Goal: Information Seeking & Learning: Learn about a topic

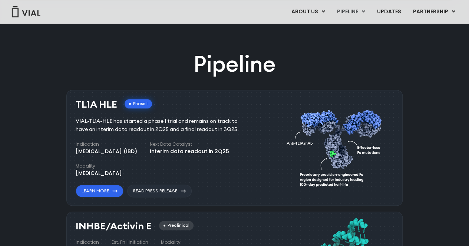
scroll to position [418, 0]
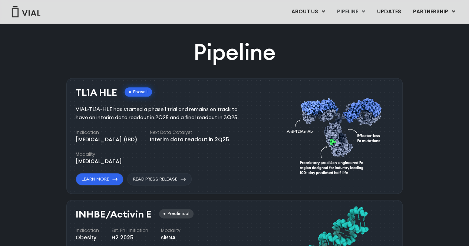
drag, startPoint x: 79, startPoint y: 90, endPoint x: 116, endPoint y: 93, distance: 37.5
click at [116, 93] on div "TL1A HLE Phase I" at bounding box center [114, 92] width 76 height 11
drag, startPoint x: 78, startPoint y: 93, endPoint x: 119, endPoint y: 97, distance: 41.4
click at [119, 97] on div "TL1A HLE Phase I" at bounding box center [114, 92] width 76 height 11
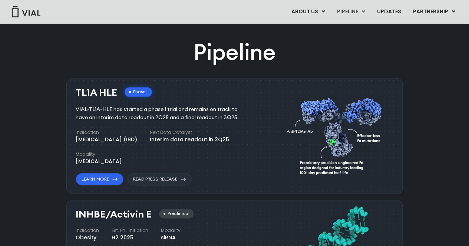
click at [87, 94] on h3 "TL1A HLE" at bounding box center [97, 92] width 42 height 11
drag, startPoint x: 76, startPoint y: 89, endPoint x: 117, endPoint y: 96, distance: 41.2
click at [117, 96] on div "TL1A HLE Phase I" at bounding box center [114, 92] width 76 height 11
copy h3 "TL1A HLE"
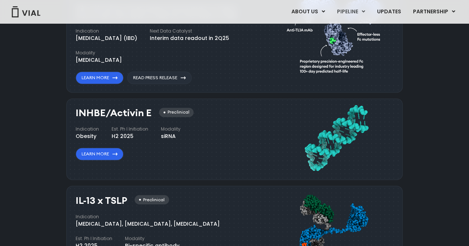
scroll to position [566, 0]
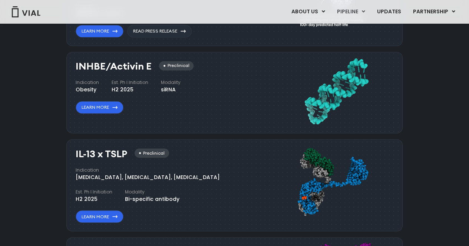
drag, startPoint x: 77, startPoint y: 63, endPoint x: 145, endPoint y: 63, distance: 67.4
click at [145, 63] on h3 "INHBE/Activin E" at bounding box center [114, 66] width 76 height 11
drag, startPoint x: 71, startPoint y: 66, endPoint x: 149, endPoint y: 66, distance: 77.8
click at [149, 66] on div "INHBE/Activin E Preclinical Indication Obesity Est. Ph I Initiation H2 2025 Mod…" at bounding box center [234, 93] width 336 height 82
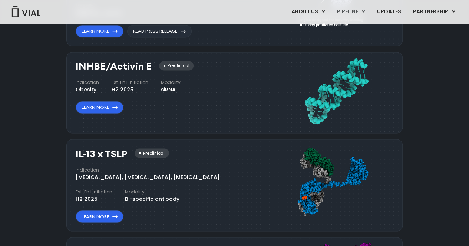
copy h3 "INHBE/Activin E"
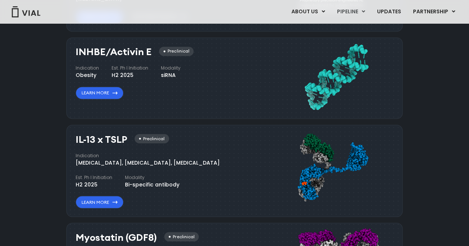
scroll to position [603, 0]
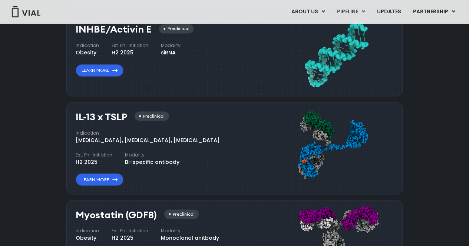
drag, startPoint x: 77, startPoint y: 116, endPoint x: 128, endPoint y: 118, distance: 51.2
click at [128, 118] on div "IL-13 x TSLP Preclinical" at bounding box center [122, 117] width 93 height 11
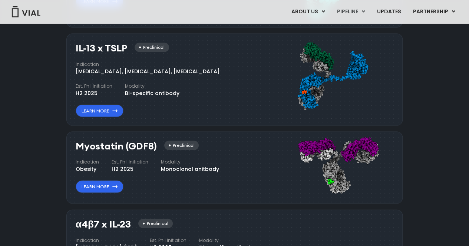
scroll to position [677, 0]
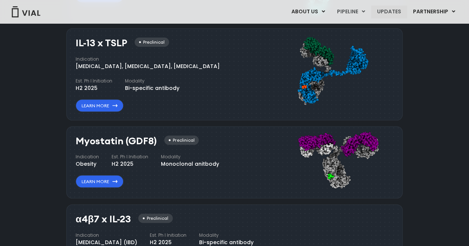
click at [384, 11] on link "UPDATES" at bounding box center [389, 12] width 36 height 13
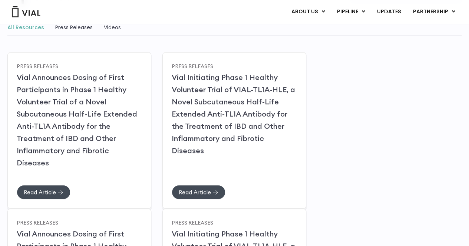
scroll to position [49, 0]
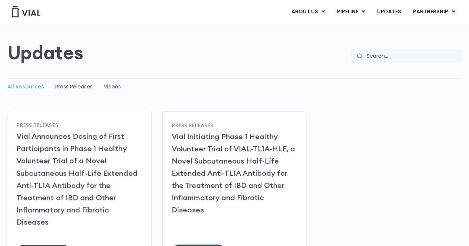
drag, startPoint x: 58, startPoint y: 178, endPoint x: 50, endPoint y: 234, distance: 56.1
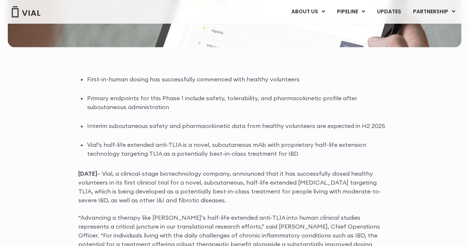
scroll to position [482, 0]
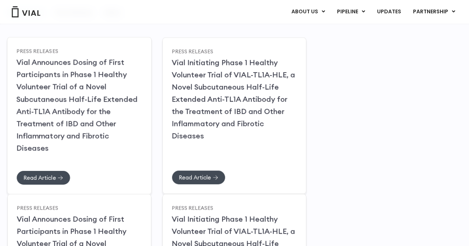
scroll to position [11, 0]
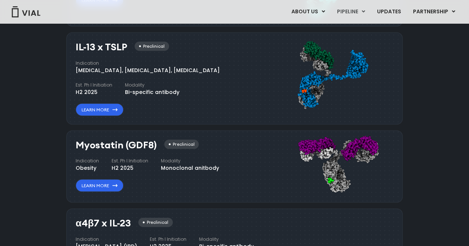
scroll to position [692, 0]
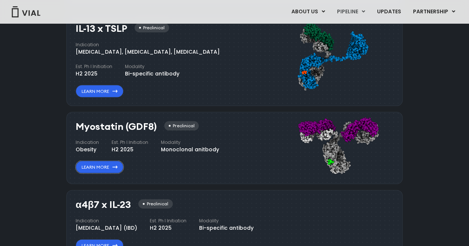
drag, startPoint x: 116, startPoint y: 166, endPoint x: 169, endPoint y: 163, distance: 53.8
click at [116, 166] on icon at bounding box center [114, 167] width 5 height 3
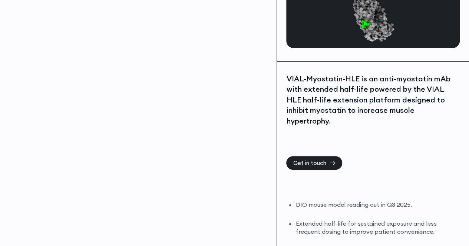
scroll to position [148, 0]
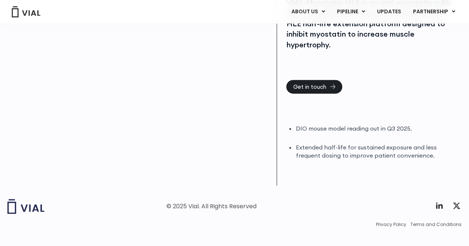
scroll to position [186, 0]
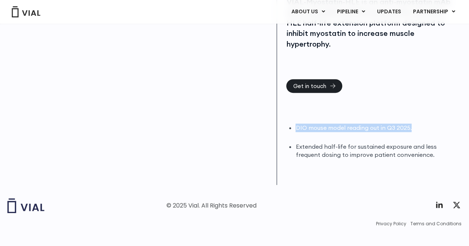
drag, startPoint x: 296, startPoint y: 115, endPoint x: 415, endPoint y: 117, distance: 119.3
click at [415, 124] on li "DIO mouse model reading out in Q3 2025." at bounding box center [377, 128] width 164 height 9
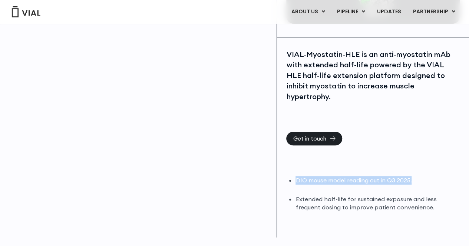
scroll to position [148, 0]
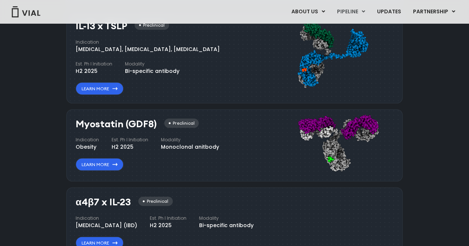
scroll to position [692, 0]
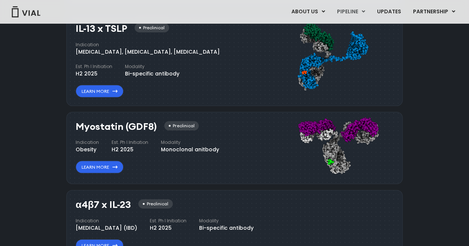
drag, startPoint x: 79, startPoint y: 202, endPoint x: 126, endPoint y: 204, distance: 47.1
click at [124, 204] on h3 "α4β7 x IL-23" at bounding box center [103, 204] width 55 height 11
drag, startPoint x: 131, startPoint y: 203, endPoint x: 73, endPoint y: 203, distance: 58.2
click at [73, 203] on div "α4β7 x IL-23 Preclinical Indication [MEDICAL_DATA] (IBD) Est. Ph I Initiation H…" at bounding box center [234, 225] width 336 height 70
copy h3 "α4β7 x IL-23"
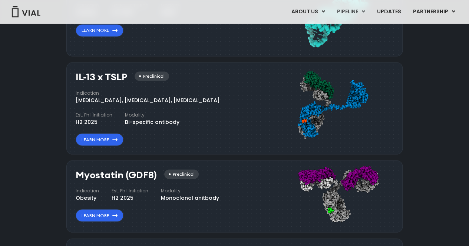
scroll to position [655, 0]
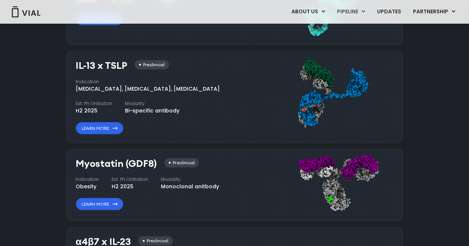
drag, startPoint x: 73, startPoint y: 61, endPoint x: 125, endPoint y: 63, distance: 52.3
click at [125, 63] on div "IL-13 x TSLP Preclinical Indication Atopic Dermatitis, Asthma, Chronic Sinusiti…" at bounding box center [234, 97] width 336 height 92
copy h3 "IL-13 x TSLP"
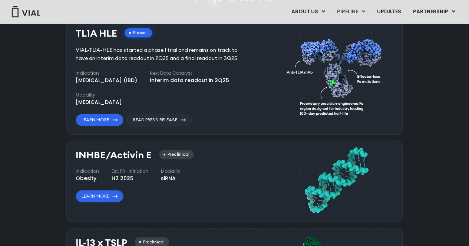
scroll to position [470, 0]
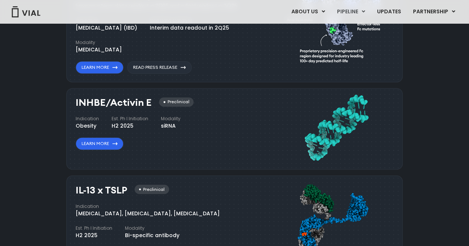
scroll to position [630, 0]
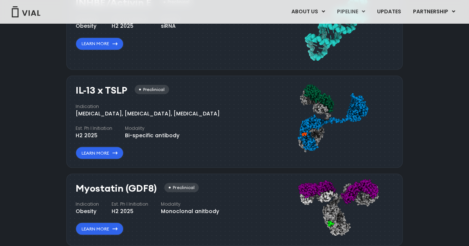
drag, startPoint x: 420, startPoint y: 60, endPoint x: 420, endPoint y: 52, distance: 8.2
click at [420, 60] on div "Pipeline TL1A HLE Phase I VIAL-TL1A-HLE has started a phase 1 trial and remains…" at bounding box center [235, 86] width 452 height 523
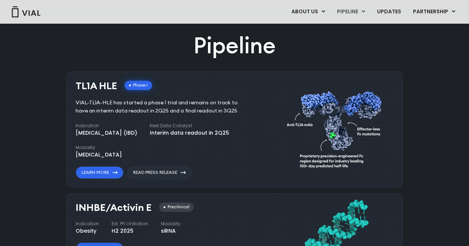
scroll to position [408, 0]
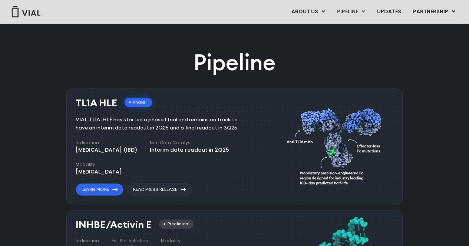
click at [91, 107] on h3 "TL1A HLE" at bounding box center [97, 103] width 42 height 11
click at [285, 175] on div "TL1A HLE Phase I VIAL-TL1A-HLE has started a phase 1 trial and remains on track…" at bounding box center [231, 145] width 310 height 102
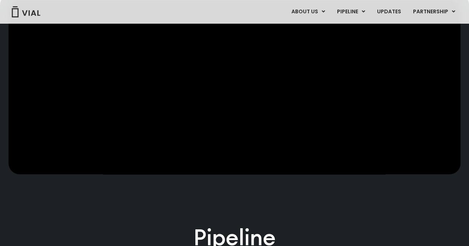
scroll to position [418, 0]
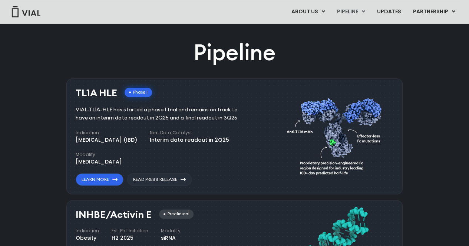
click at [86, 92] on h3 "TL1A HLE" at bounding box center [97, 93] width 42 height 11
copy div "TL1A HLE"
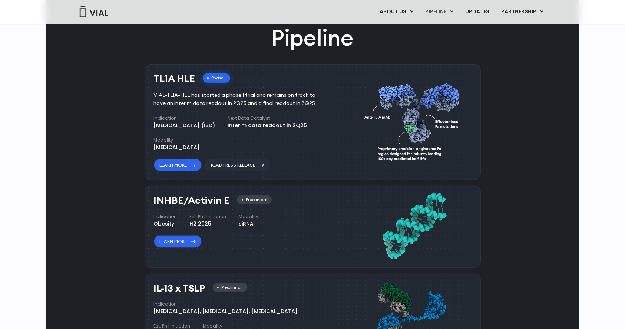
scroll to position [402, 0]
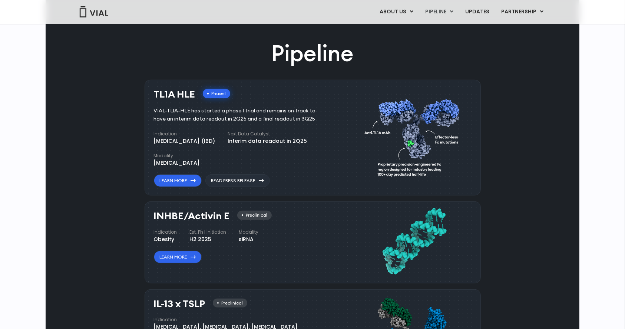
click at [158, 212] on h3 "INHBE/Activin E" at bounding box center [192, 215] width 76 height 11
copy div "INHBE/Activin E"
click at [190, 220] on h3 "INHBE/Activin E" at bounding box center [192, 215] width 76 height 11
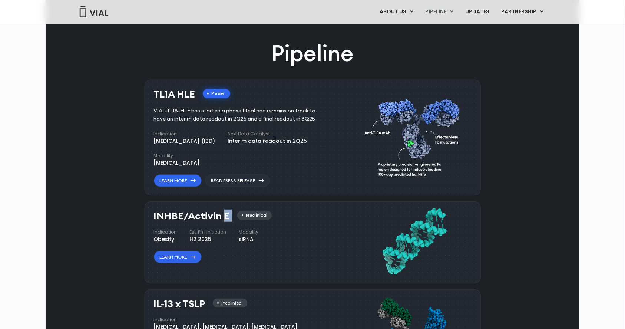
click at [190, 220] on h3 "INHBE/Activin E" at bounding box center [192, 215] width 76 height 11
copy div "INHBE/Activin E"
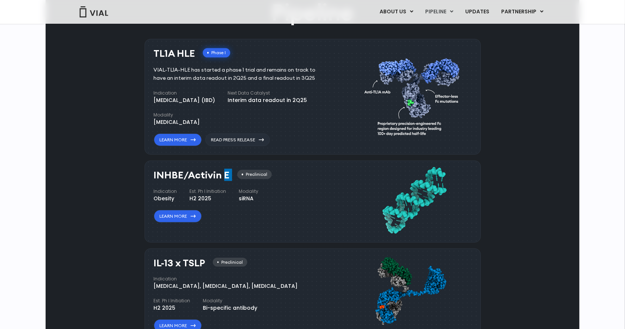
scroll to position [501, 0]
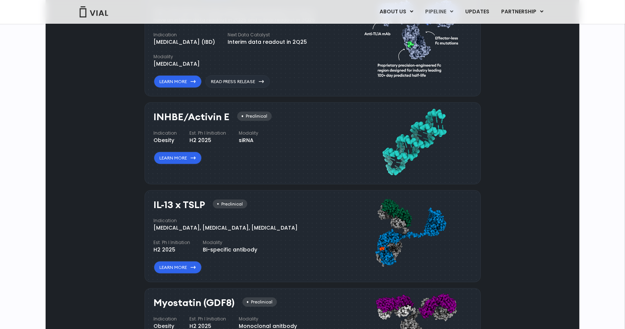
click at [195, 206] on h3 "IL-13 x TSLP" at bounding box center [180, 204] width 52 height 11
click at [199, 206] on h3 "IL-13 x TSLP" at bounding box center [180, 204] width 52 height 11
drag, startPoint x: 151, startPoint y: 202, endPoint x: 209, endPoint y: 202, distance: 58.2
click at [209, 202] on div "IL-13 x TSLP Preclinical Indication Atopic Dermatitis, Asthma, Chronic Sinusiti…" at bounding box center [313, 236] width 336 height 92
copy div "IL-13 x TSLP"
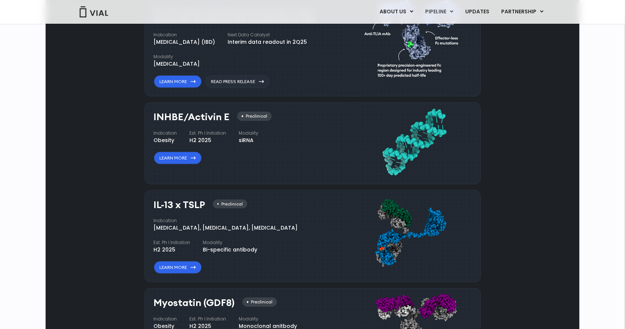
click at [239, 233] on div "Indication Atopic Dermatitis, Asthma, Chronic Sinusitis Est. Ph I Initiation H2…" at bounding box center [243, 235] width 179 height 36
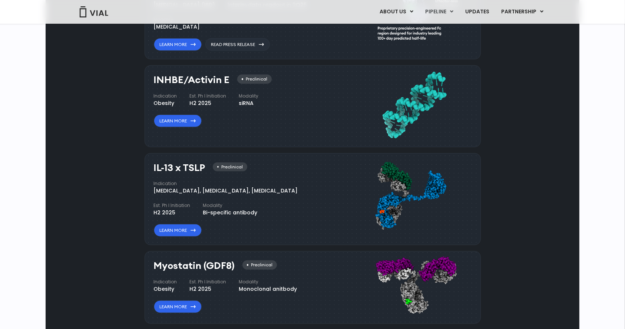
scroll to position [600, 0]
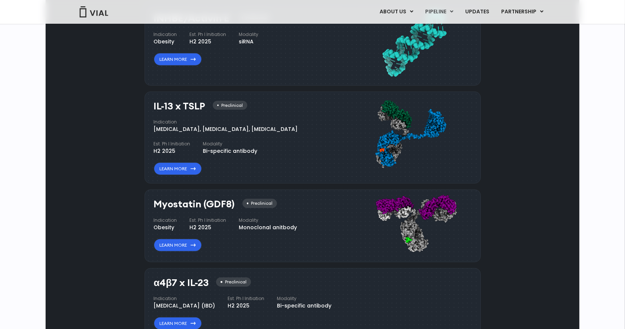
click at [181, 202] on h3 "Myostatin (GDF8)" at bounding box center [194, 204] width 81 height 11
click at [166, 205] on h3 "Myostatin (GDF8)" at bounding box center [194, 204] width 81 height 11
drag, startPoint x: 231, startPoint y: 202, endPoint x: 155, endPoint y: 191, distance: 76.8
click at [155, 191] on div "Myostatin (GDF8) Preclinical Indication Obesity Est. Ph I Initiation H2 2025 Mo…" at bounding box center [313, 225] width 336 height 73
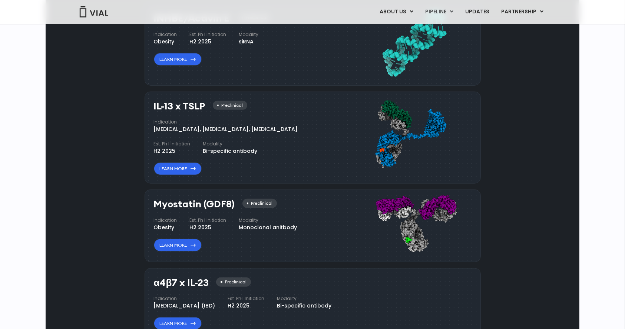
copy h3 "Myostatin (GDF8"
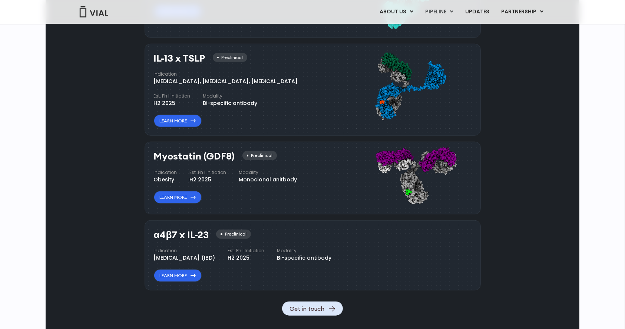
scroll to position [649, 0]
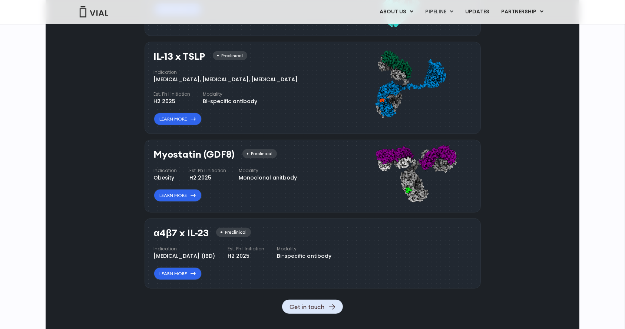
click at [207, 153] on h3 "Myostatin (GDF8)" at bounding box center [194, 154] width 81 height 11
drag, startPoint x: 175, startPoint y: 151, endPoint x: 243, endPoint y: 153, distance: 68.2
click at [243, 153] on div "Myostatin (GDF8) Preclinical Indication Obesity Est. Ph I Initiation H2 2025 Mo…" at bounding box center [313, 176] width 336 height 73
copy div "Myostatin (GDF8)"
drag, startPoint x: 151, startPoint y: 227, endPoint x: 211, endPoint y: 226, distance: 60.4
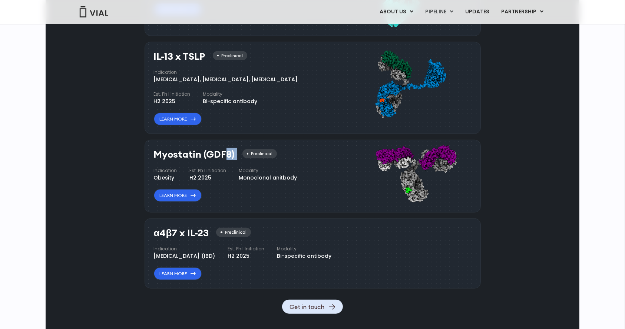
click at [211, 226] on div "α4β7 x IL-23 Preclinical Indication Inflammatory bowel disease (IBD) Est. Ph I …" at bounding box center [313, 253] width 336 height 70
copy h3 "α4β7 x IL-23"
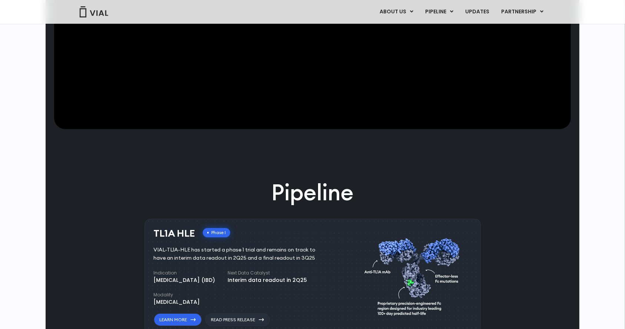
scroll to position [205, 0]
